Goal: Transaction & Acquisition: Purchase product/service

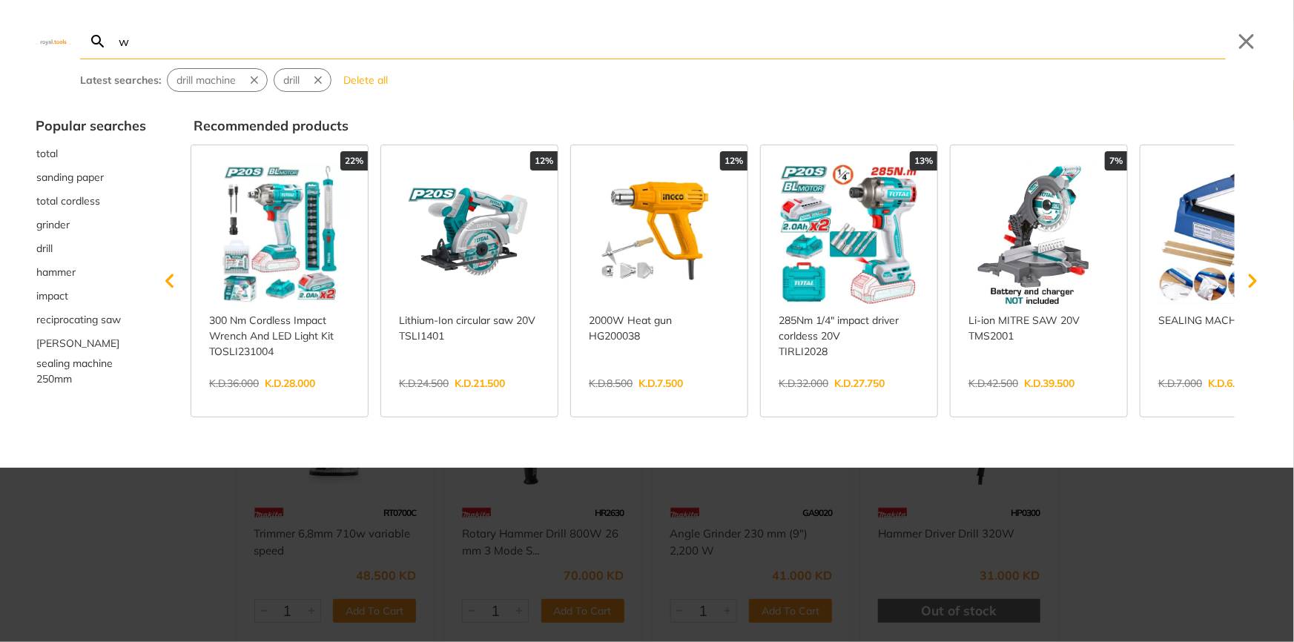
type input "w"
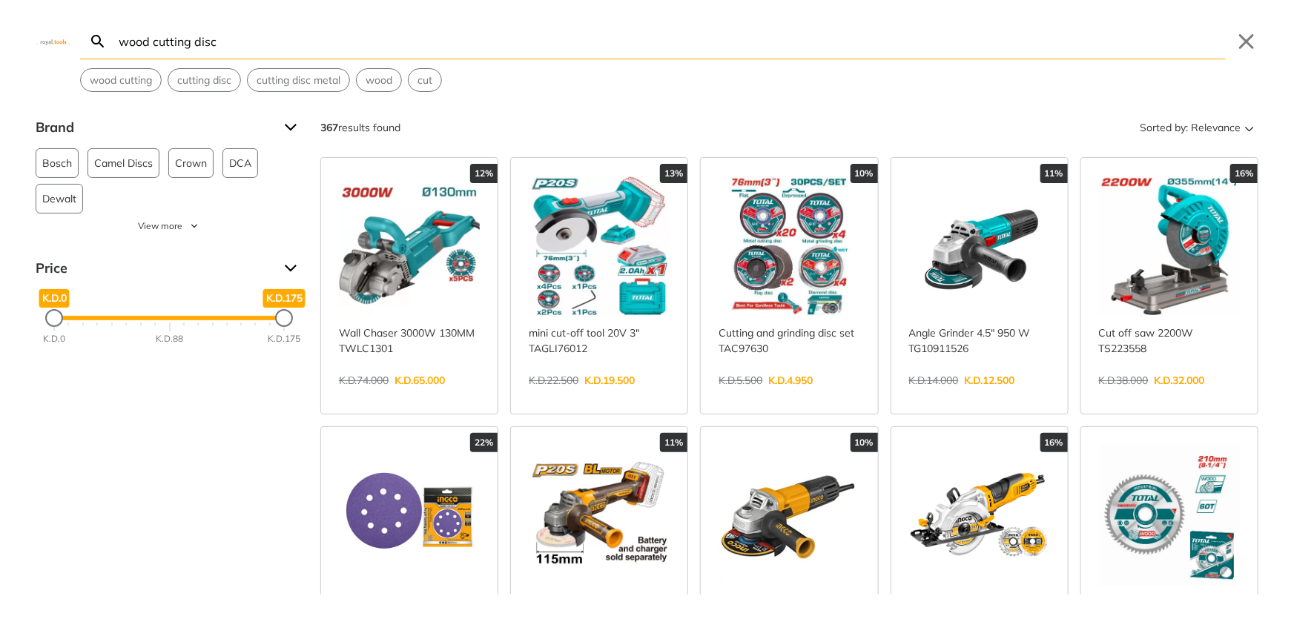
type input "wood cutting disc"
click at [178, 226] on span "View more" at bounding box center [160, 225] width 44 height 13
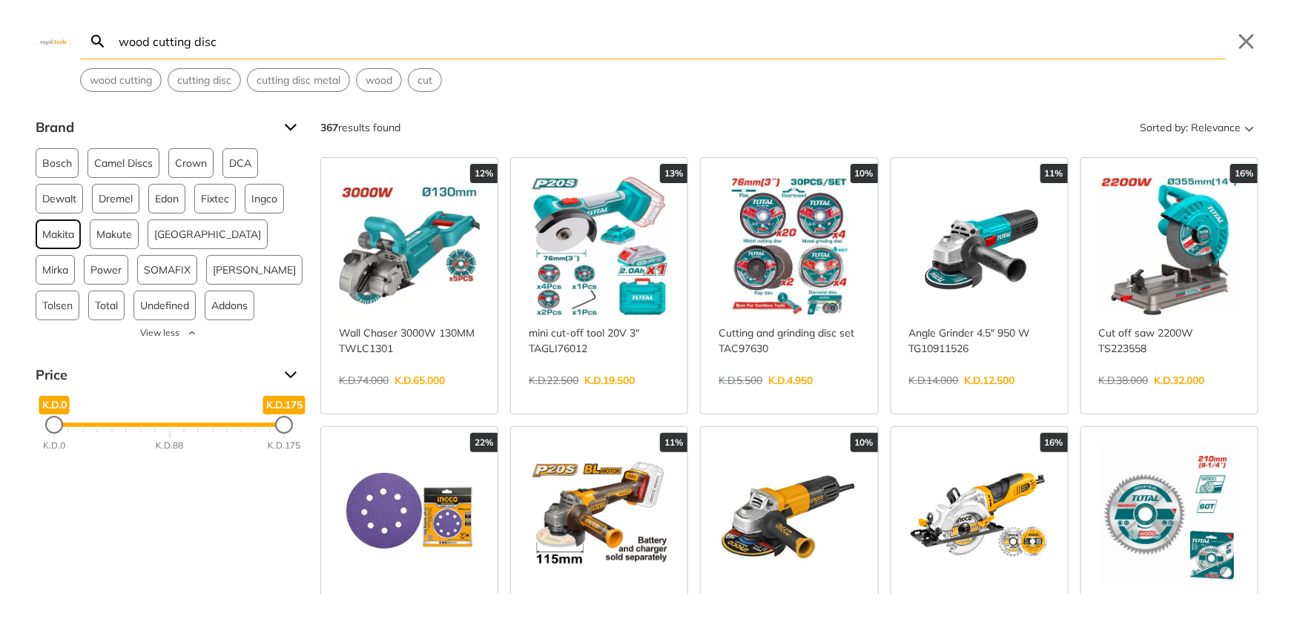
click at [65, 241] on span "Makita" at bounding box center [58, 234] width 32 height 28
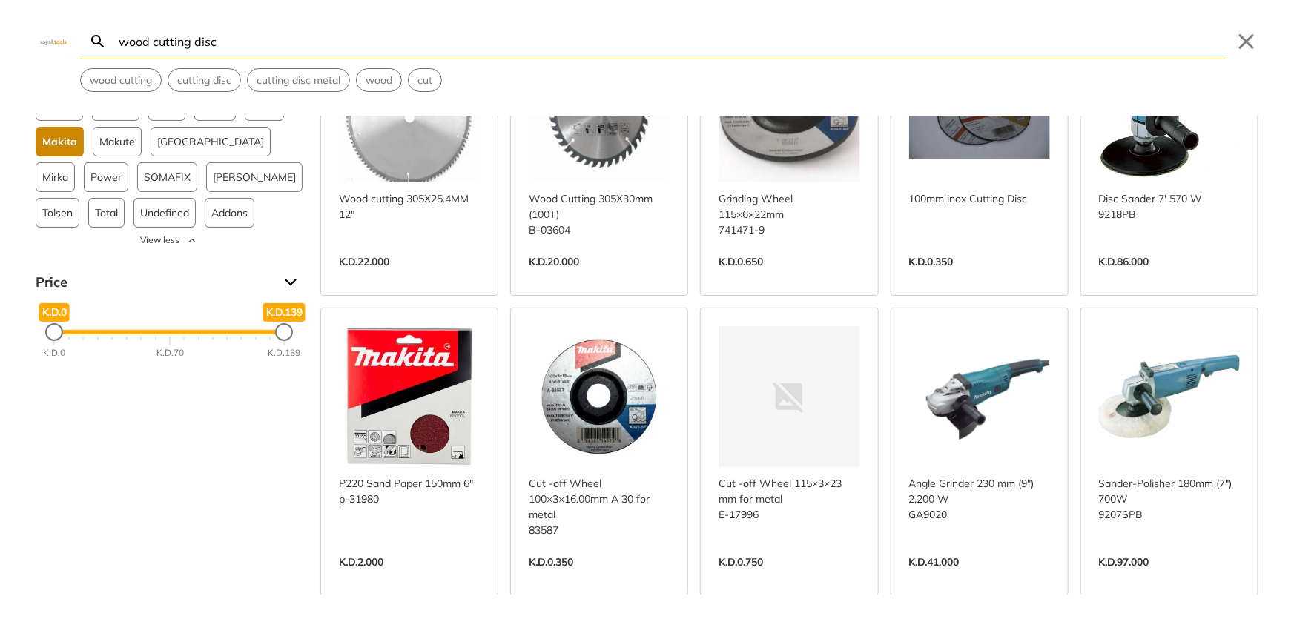
scroll to position [202, 0]
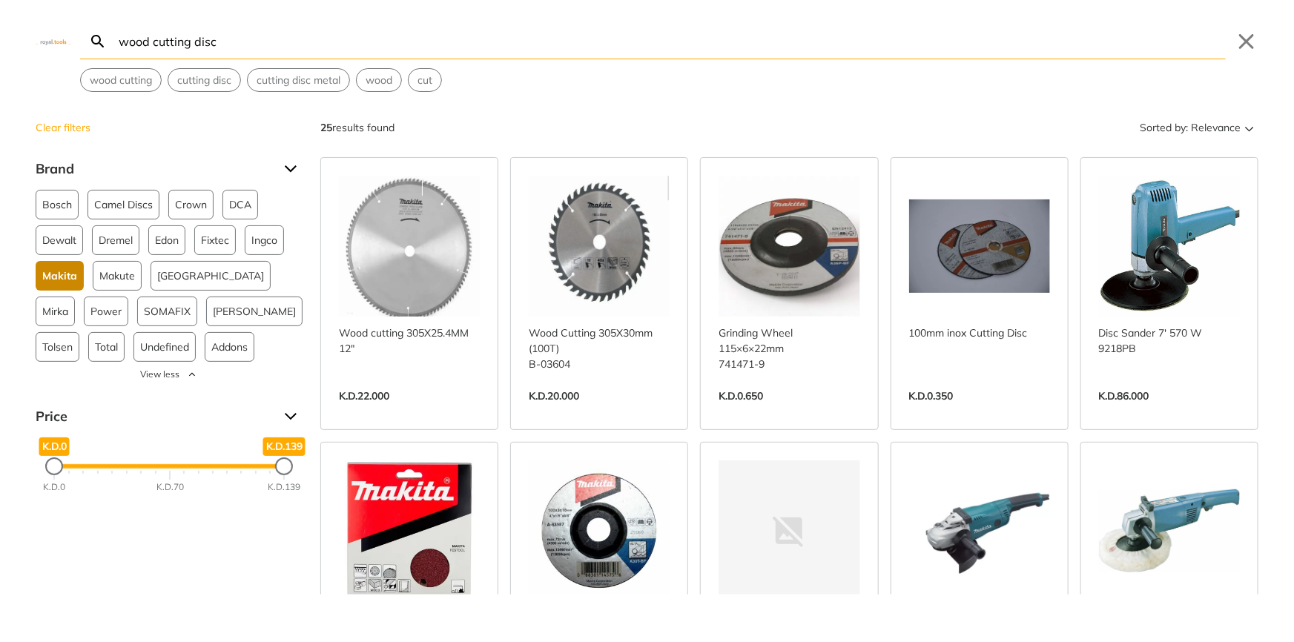
click at [592, 411] on link "View more →" at bounding box center [599, 411] width 141 height 0
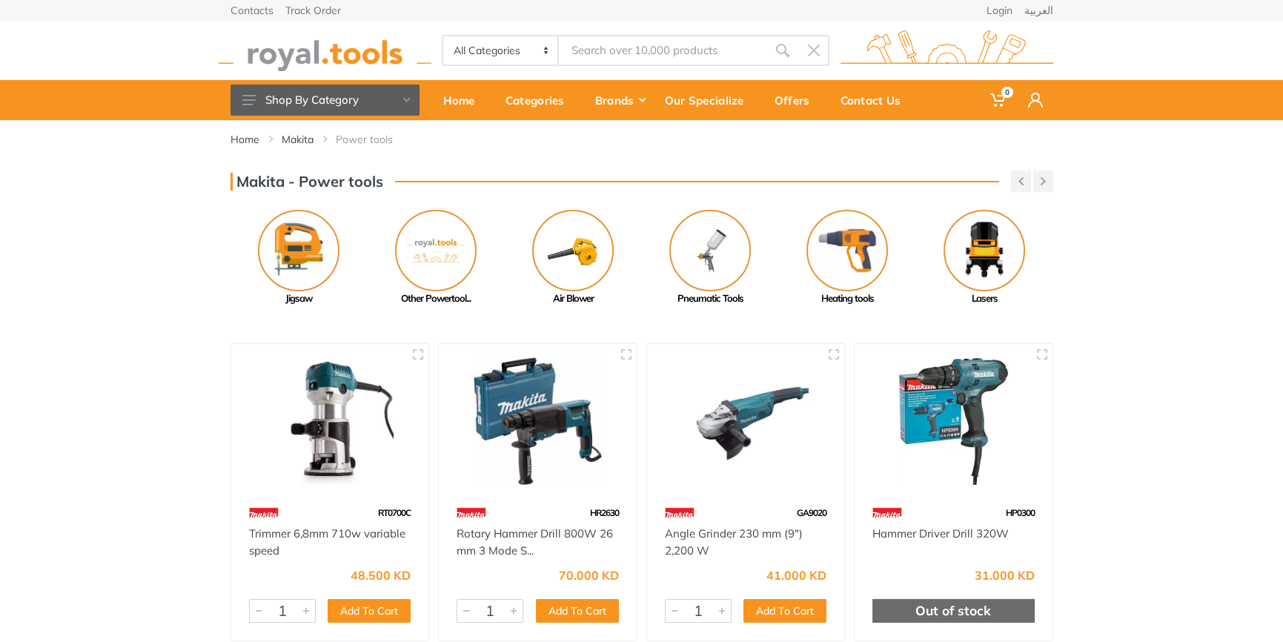
click at [729, 53] on input "Site search" at bounding box center [663, 50] width 208 height 31
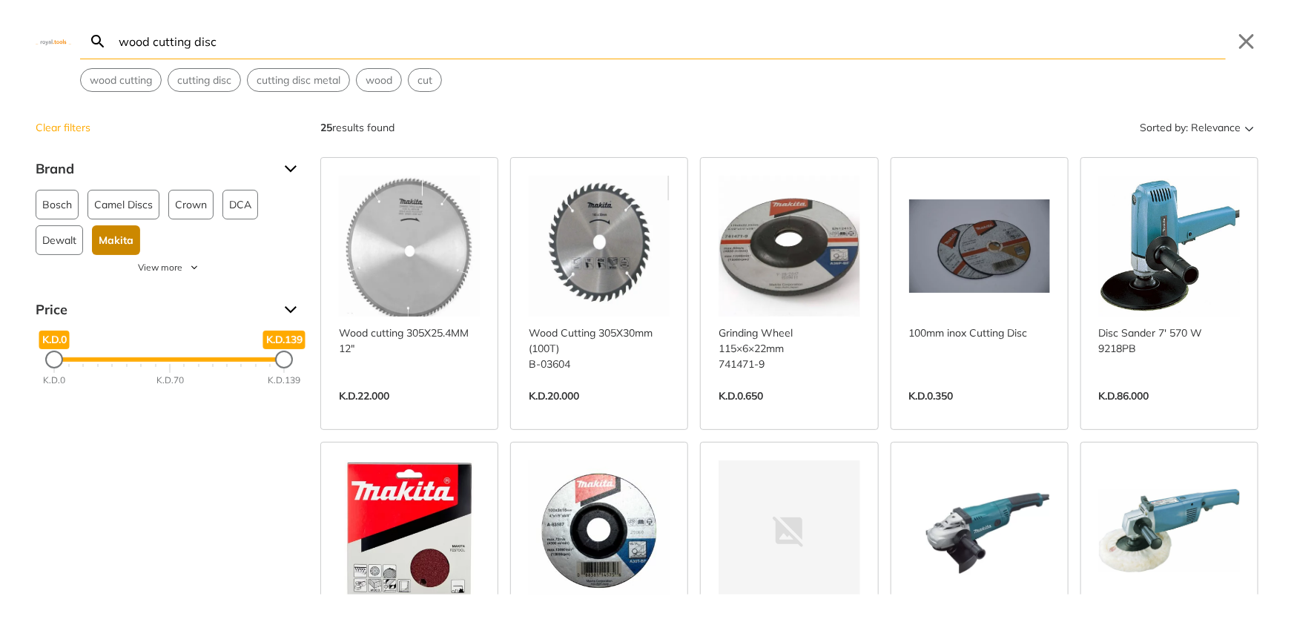
click at [284, 47] on input "wood cutting disc" at bounding box center [671, 41] width 1110 height 35
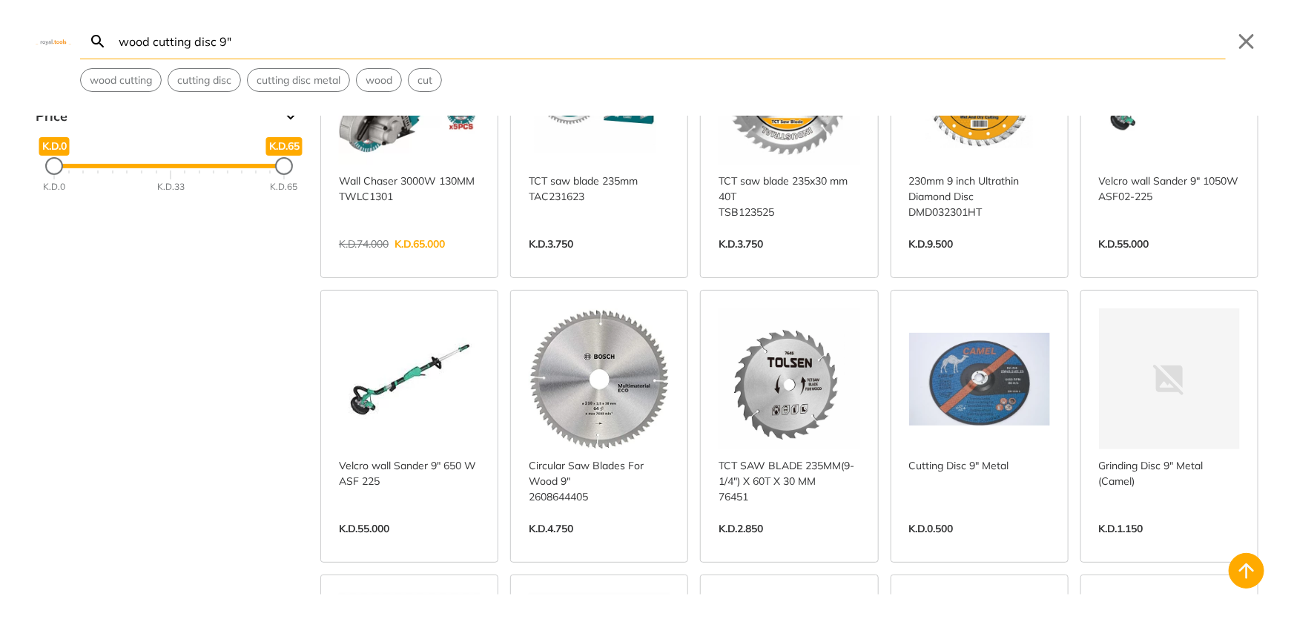
scroll to position [134, 0]
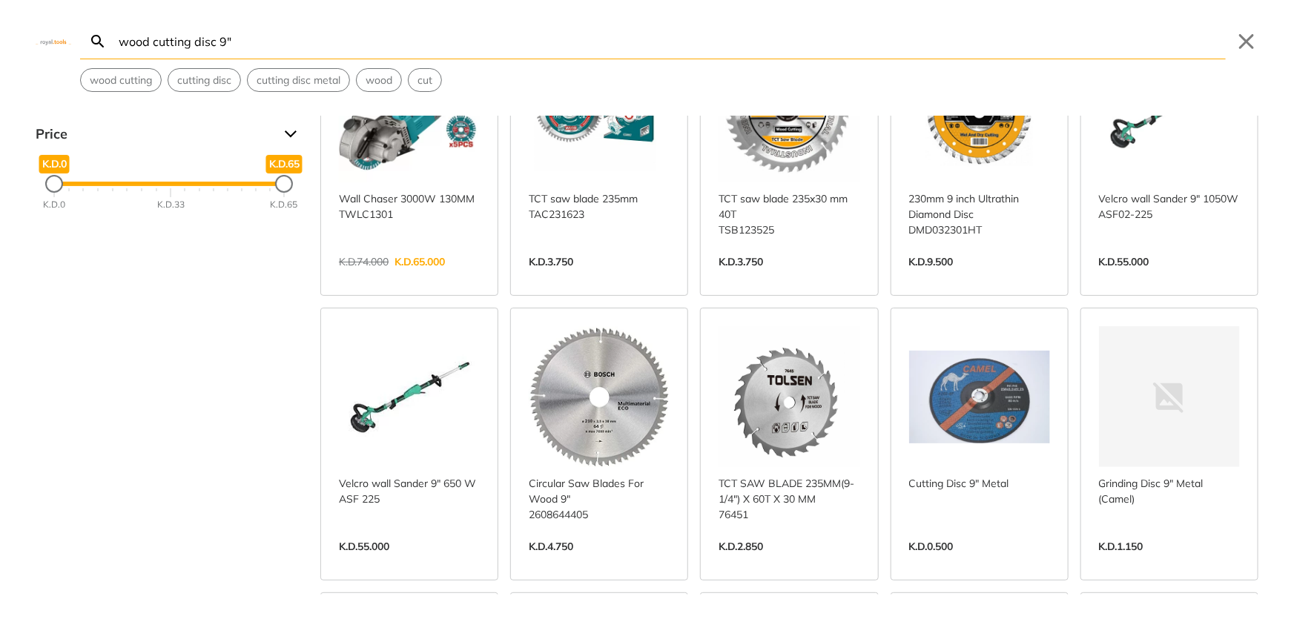
type input "wood cutting disc 9""
click at [643, 562] on link "View more →" at bounding box center [599, 562] width 141 height 0
